Goal: Navigation & Orientation: Find specific page/section

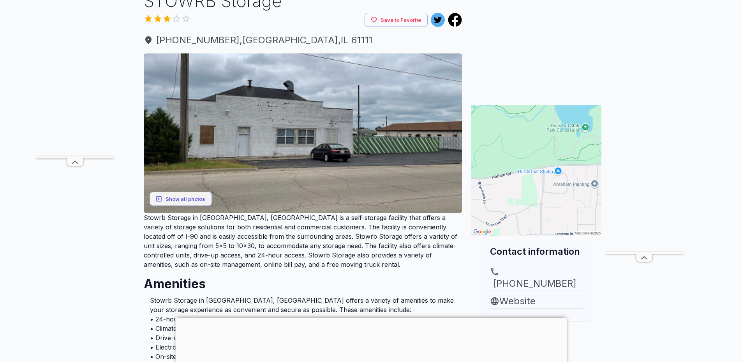
scroll to position [82, 0]
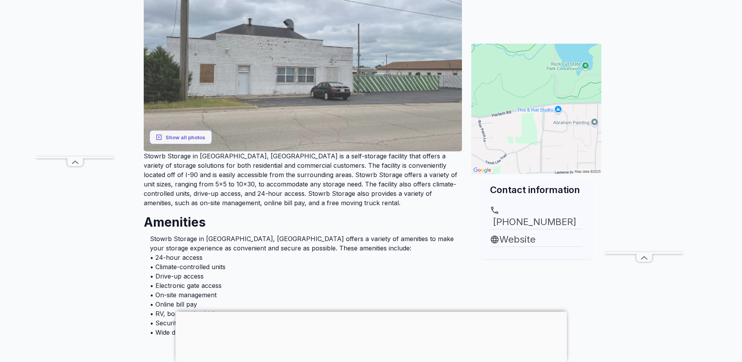
scroll to position [171, 0]
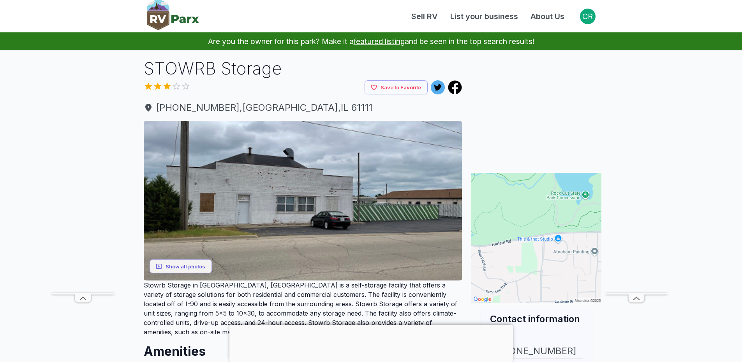
drag, startPoint x: 638, startPoint y: 300, endPoint x: 638, endPoint y: 288, distance: 11.3
click at [638, 299] on icon at bounding box center [637, 298] width 16 height 8
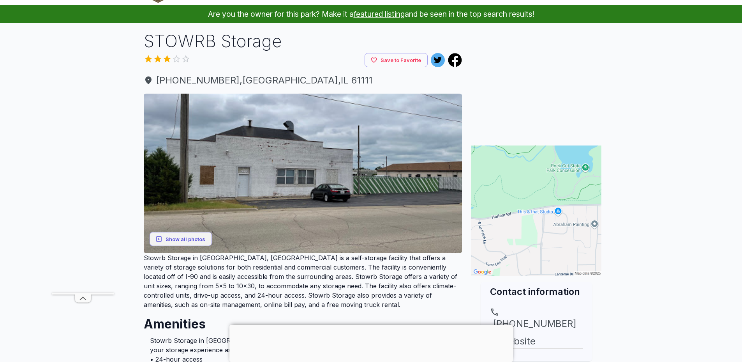
scroll to position [141, 0]
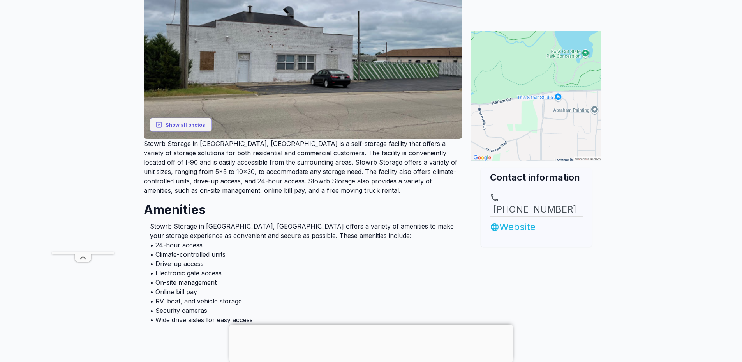
click at [518, 220] on link "Website" at bounding box center [536, 227] width 93 height 14
